Goal: Task Accomplishment & Management: Manage account settings

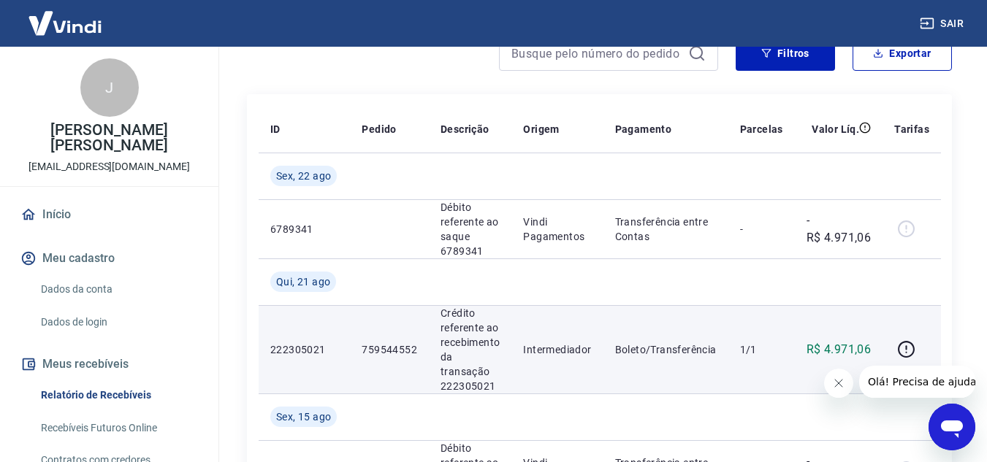
scroll to position [292, 0]
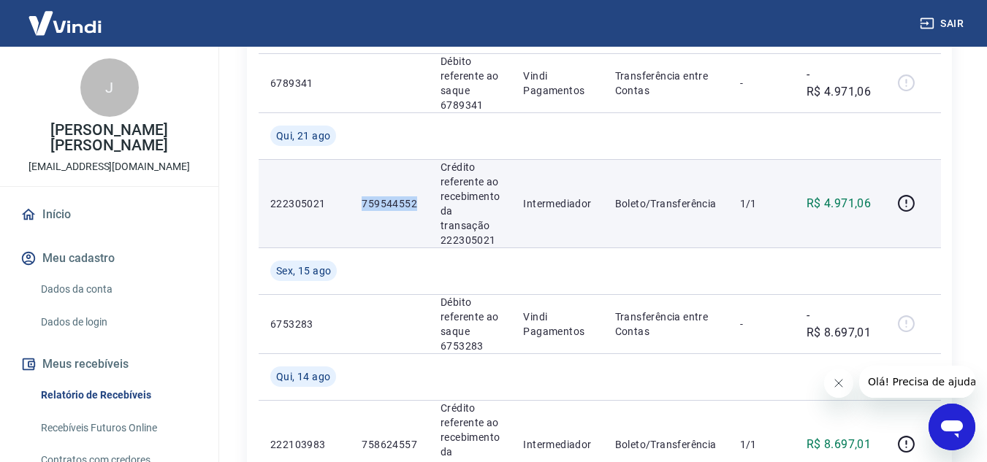
drag, startPoint x: 413, startPoint y: 203, endPoint x: 371, endPoint y: 203, distance: 42.4
click at [356, 203] on td "759544552" at bounding box center [389, 203] width 79 height 88
copy p "759544552"
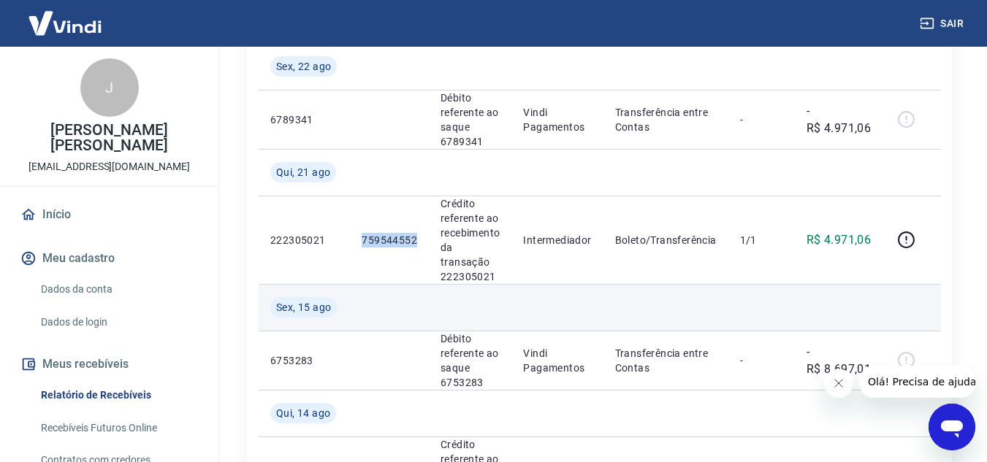
scroll to position [219, 0]
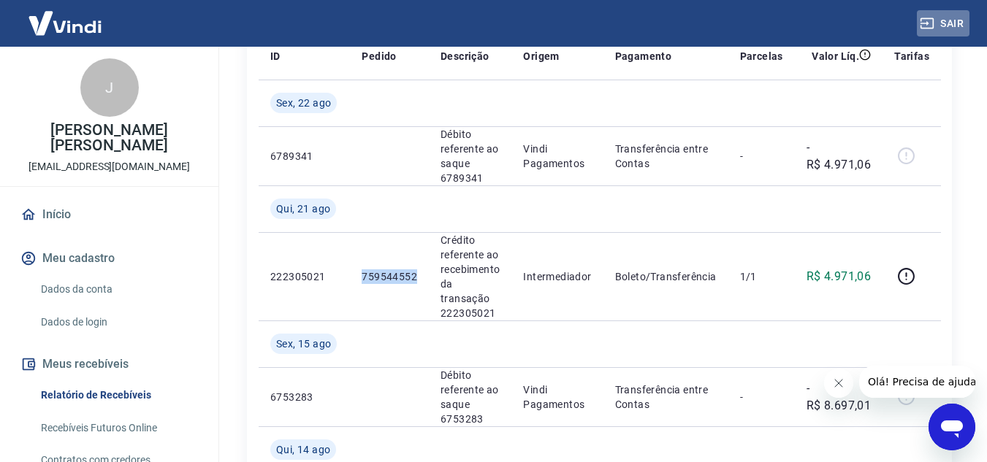
click at [953, 24] on button "Sair" at bounding box center [943, 23] width 53 height 27
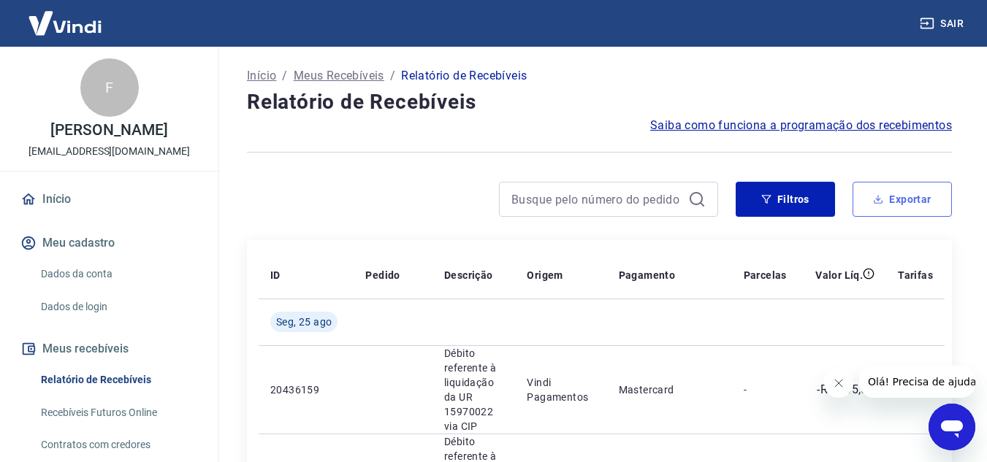
click at [906, 204] on button "Exportar" at bounding box center [901, 199] width 99 height 35
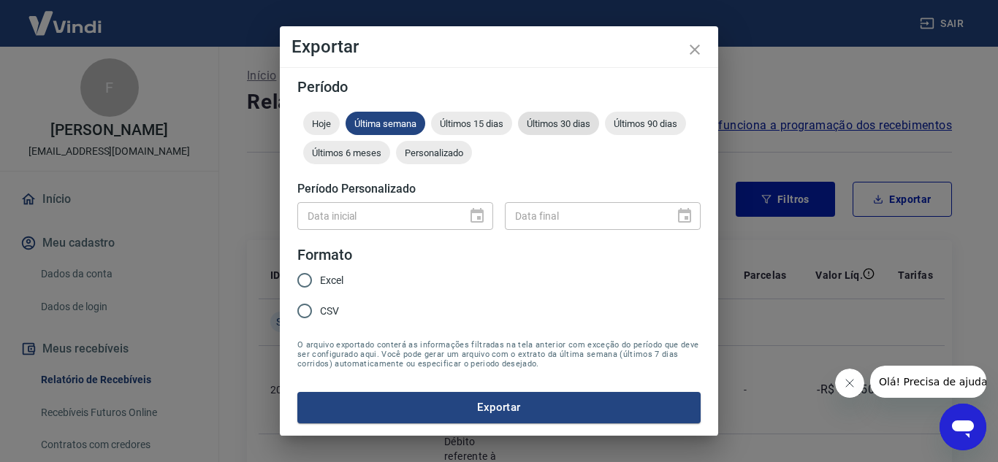
click at [563, 120] on span "Últimos 30 dias" at bounding box center [558, 123] width 81 height 11
click at [320, 276] on span "Excel" at bounding box center [331, 280] width 23 height 15
click at [320, 276] on input "Excel" at bounding box center [304, 280] width 31 height 31
radio input "true"
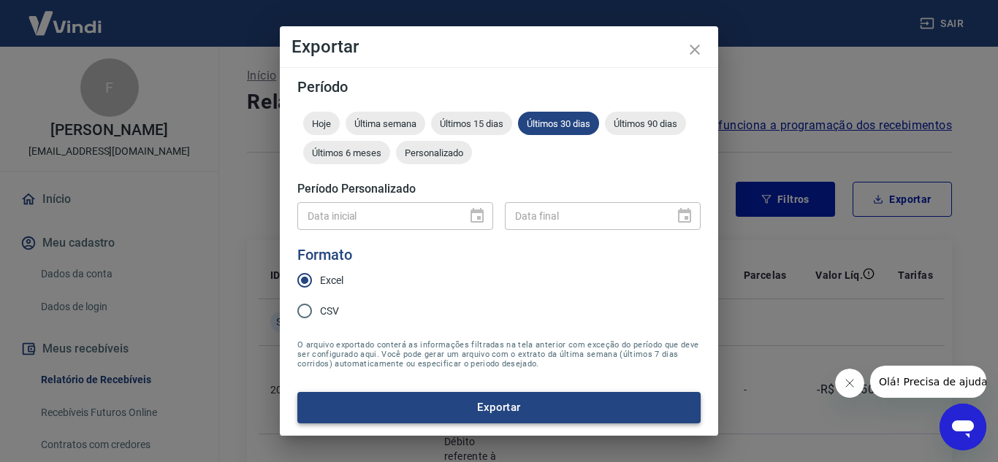
click at [512, 402] on button "Exportar" at bounding box center [498, 407] width 403 height 31
